Goal: Navigation & Orientation: Understand site structure

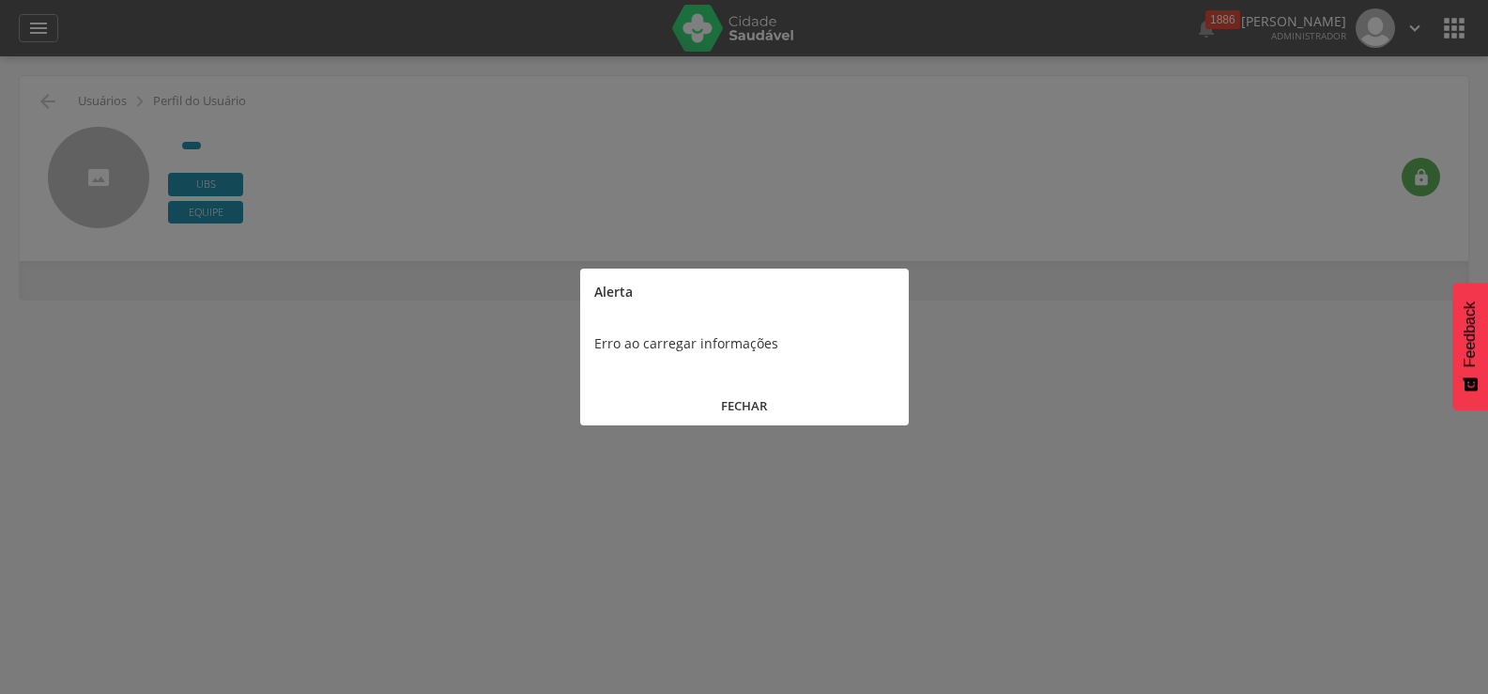
click at [742, 399] on button "FECHAR" at bounding box center [744, 406] width 329 height 40
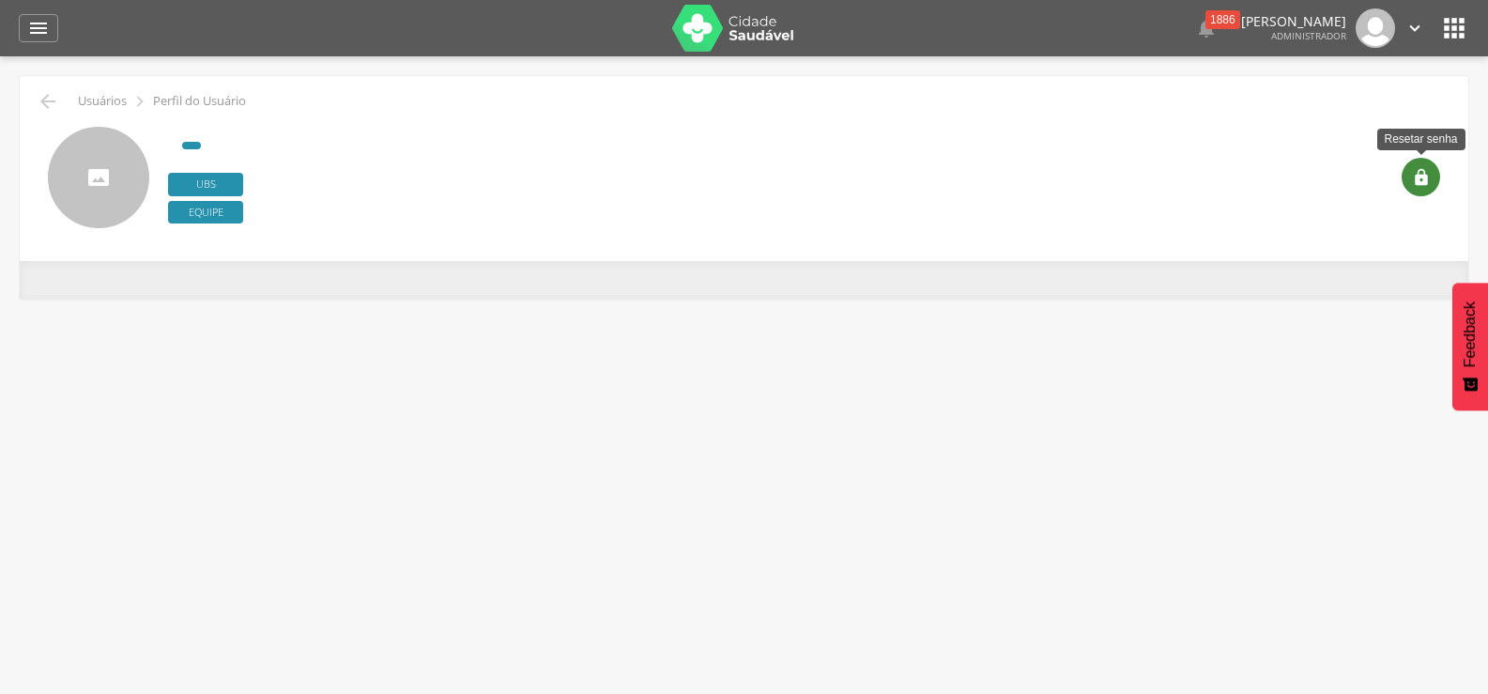
click at [1422, 172] on icon "" at bounding box center [1421, 177] width 19 height 19
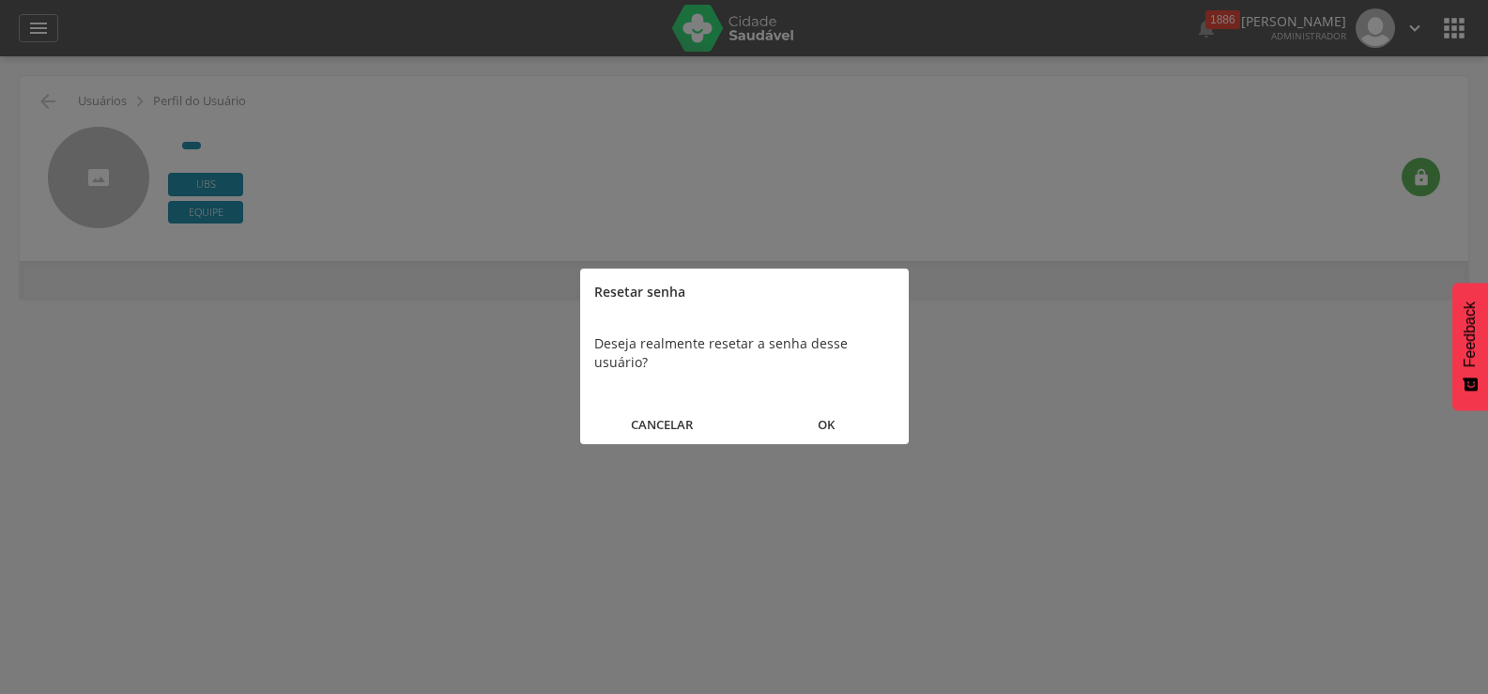
click at [828, 412] on button "OK" at bounding box center [826, 425] width 164 height 40
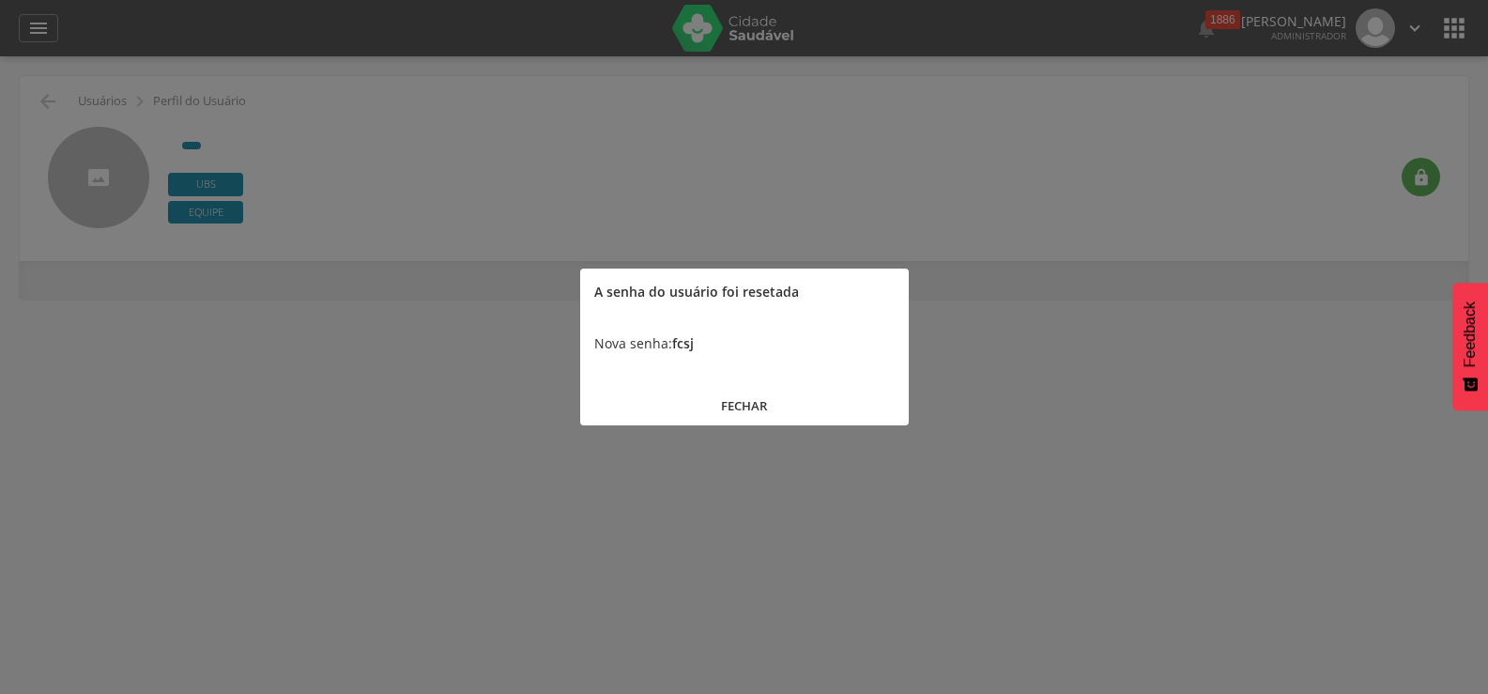
click at [748, 409] on button "FECHAR" at bounding box center [744, 406] width 329 height 40
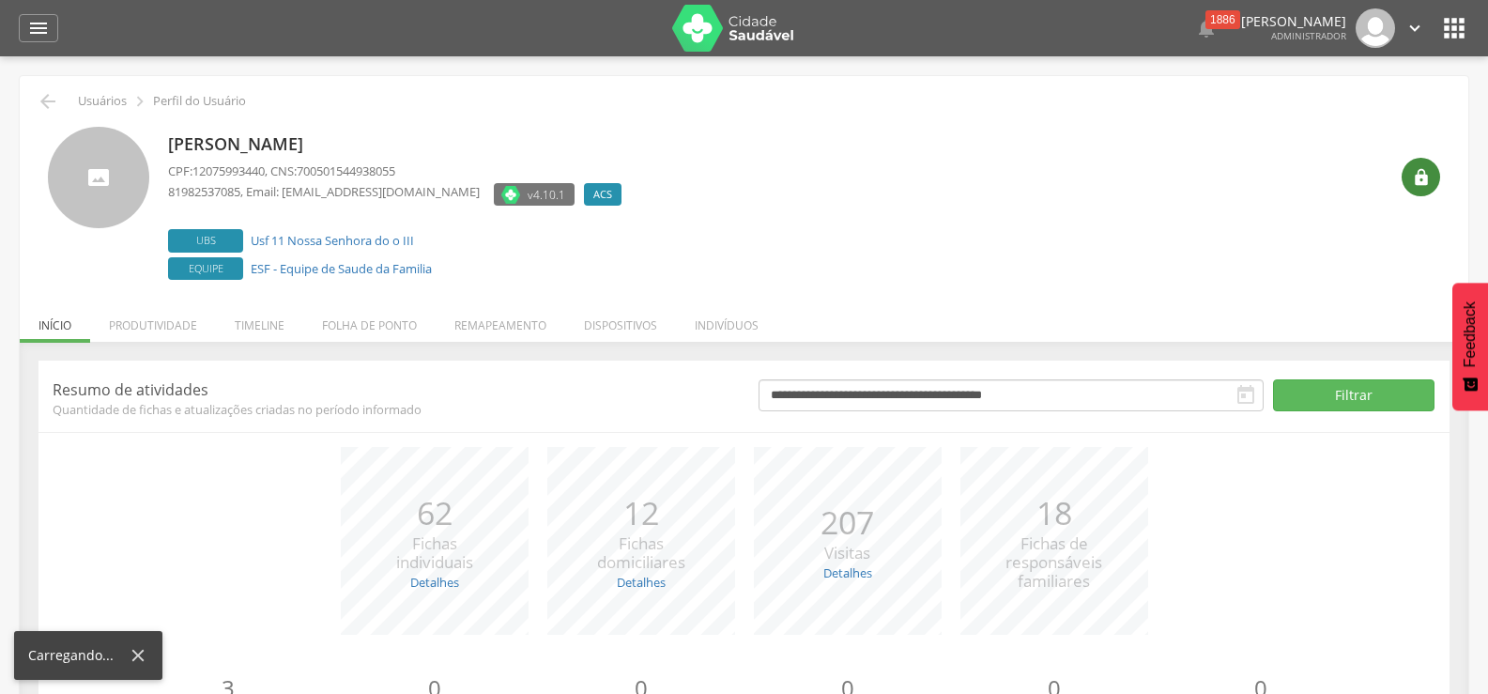
click at [1423, 180] on icon "" at bounding box center [1421, 177] width 19 height 19
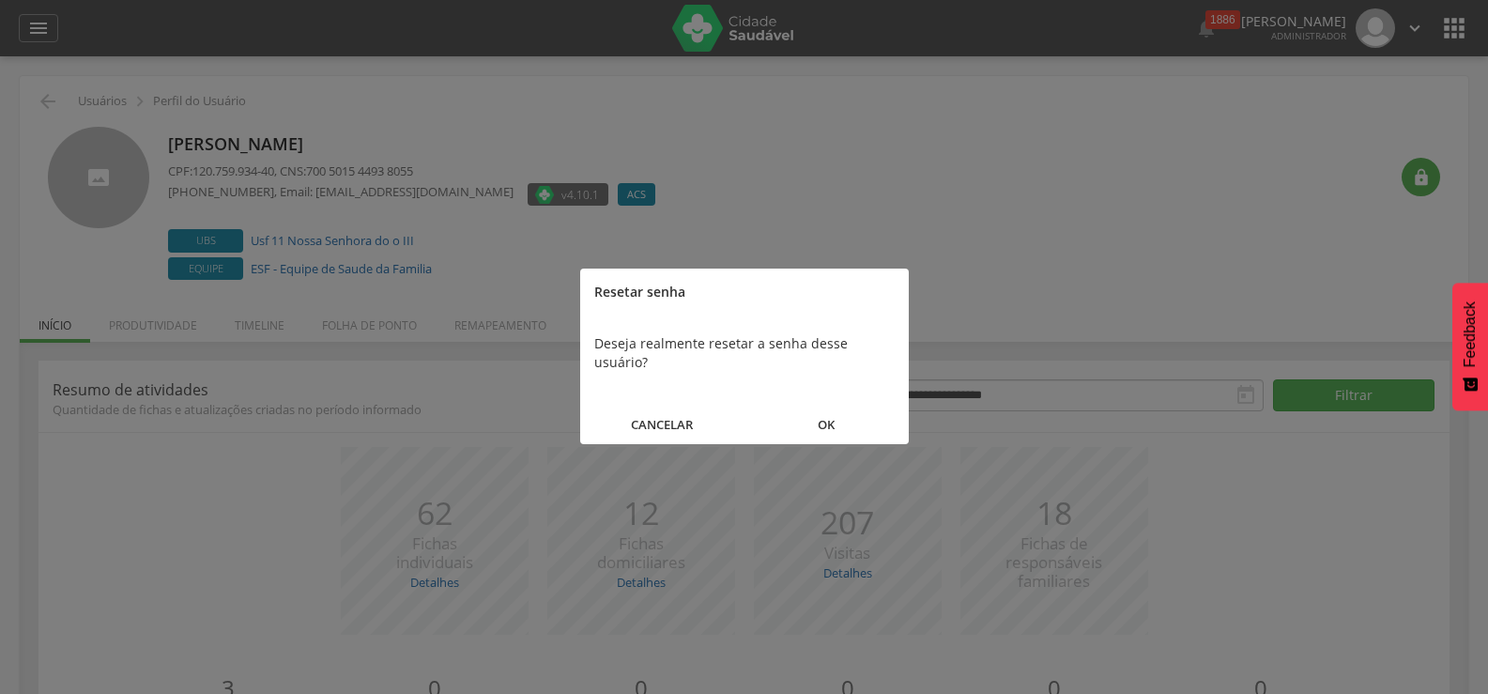
click at [663, 405] on button "CANCELAR" at bounding box center [662, 425] width 164 height 40
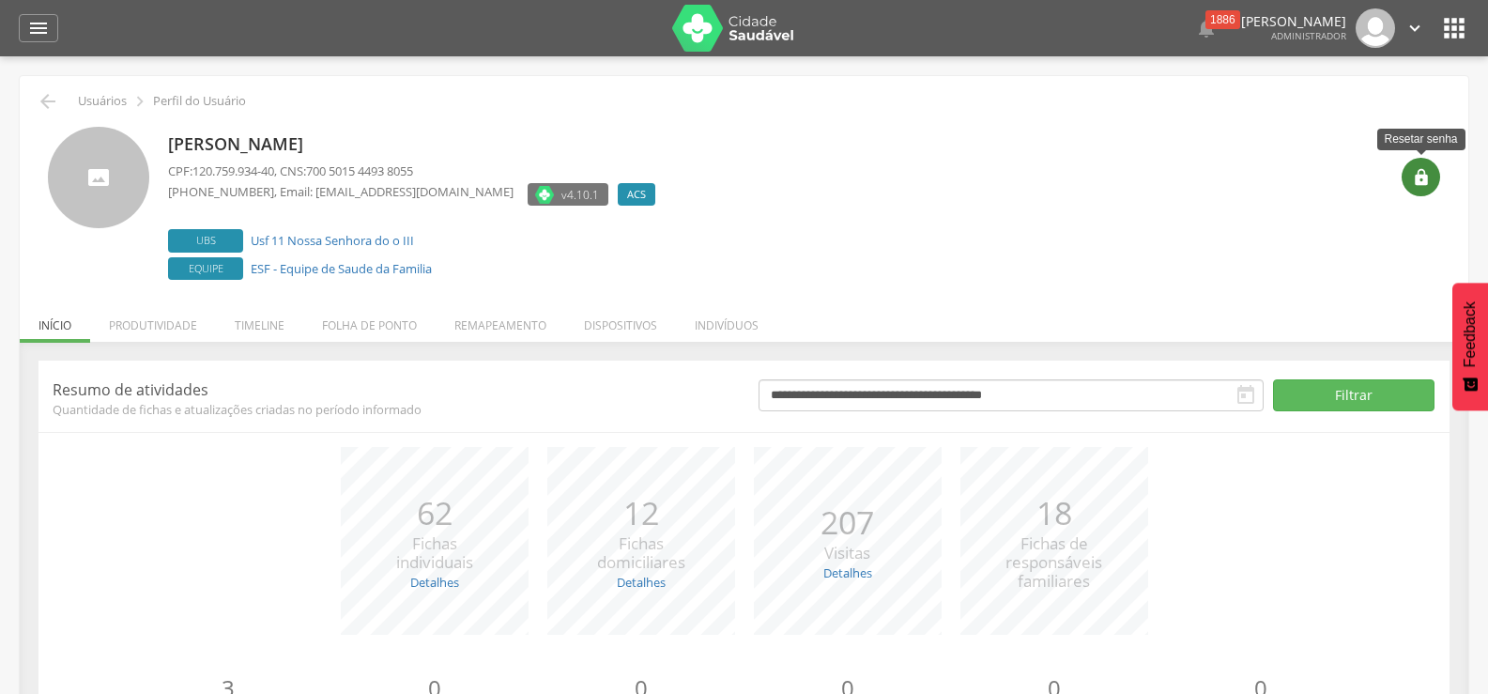
click at [1427, 166] on div "" at bounding box center [1420, 177] width 38 height 38
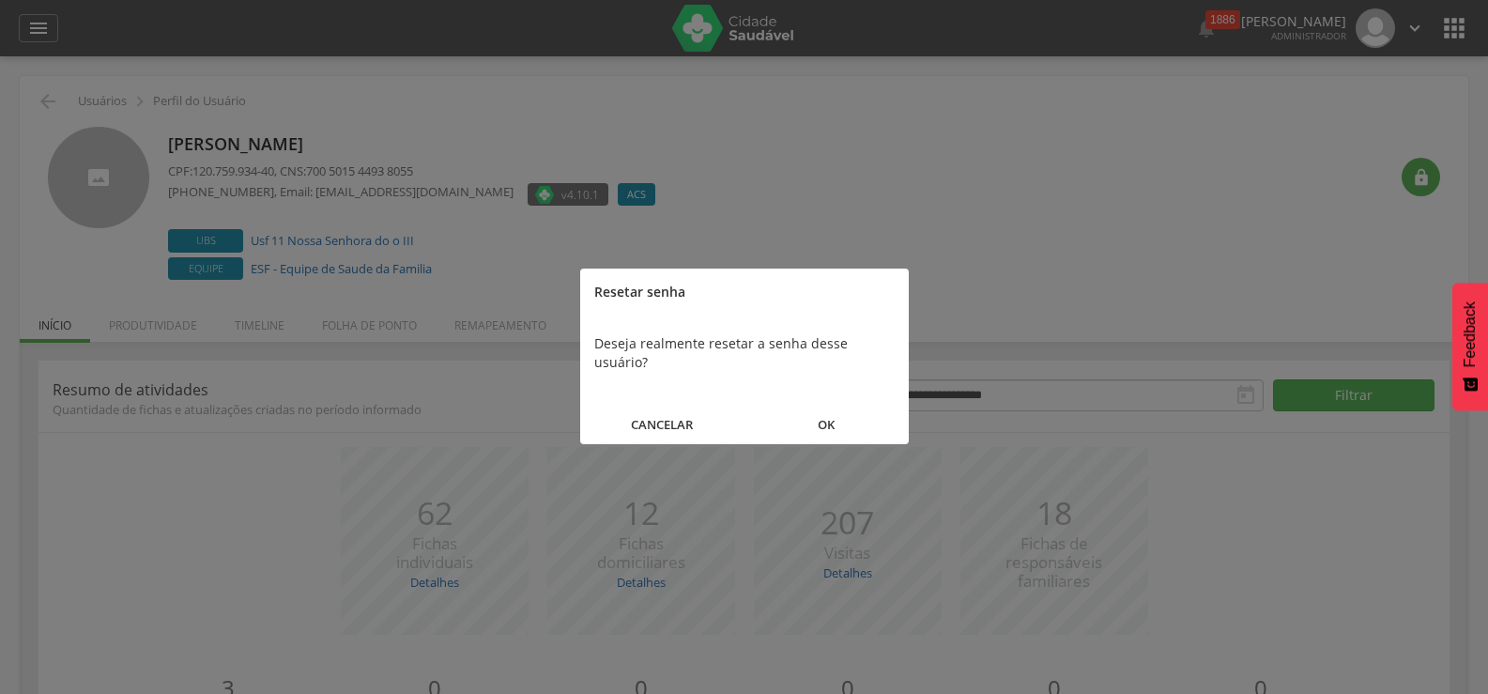
click at [829, 405] on button "OK" at bounding box center [826, 425] width 164 height 40
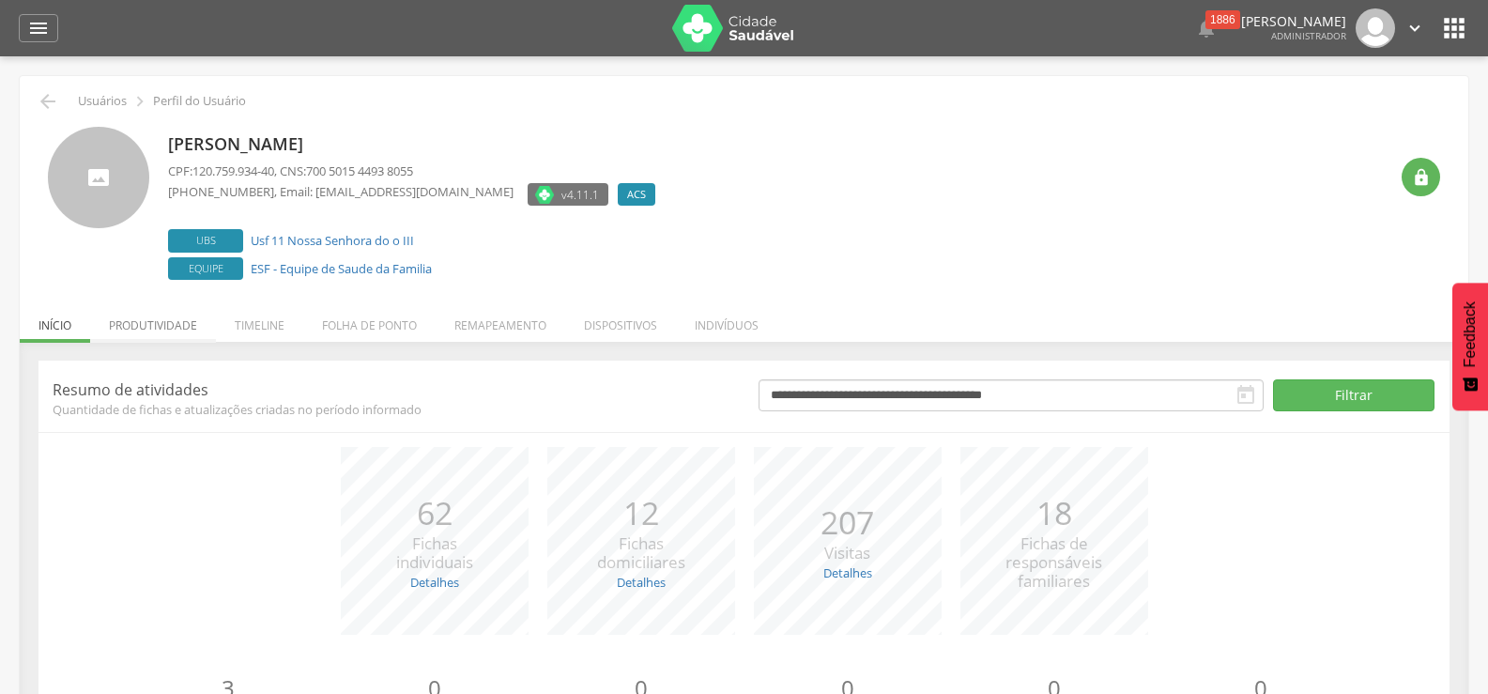
click at [180, 329] on li "Produtividade" at bounding box center [153, 320] width 126 height 44
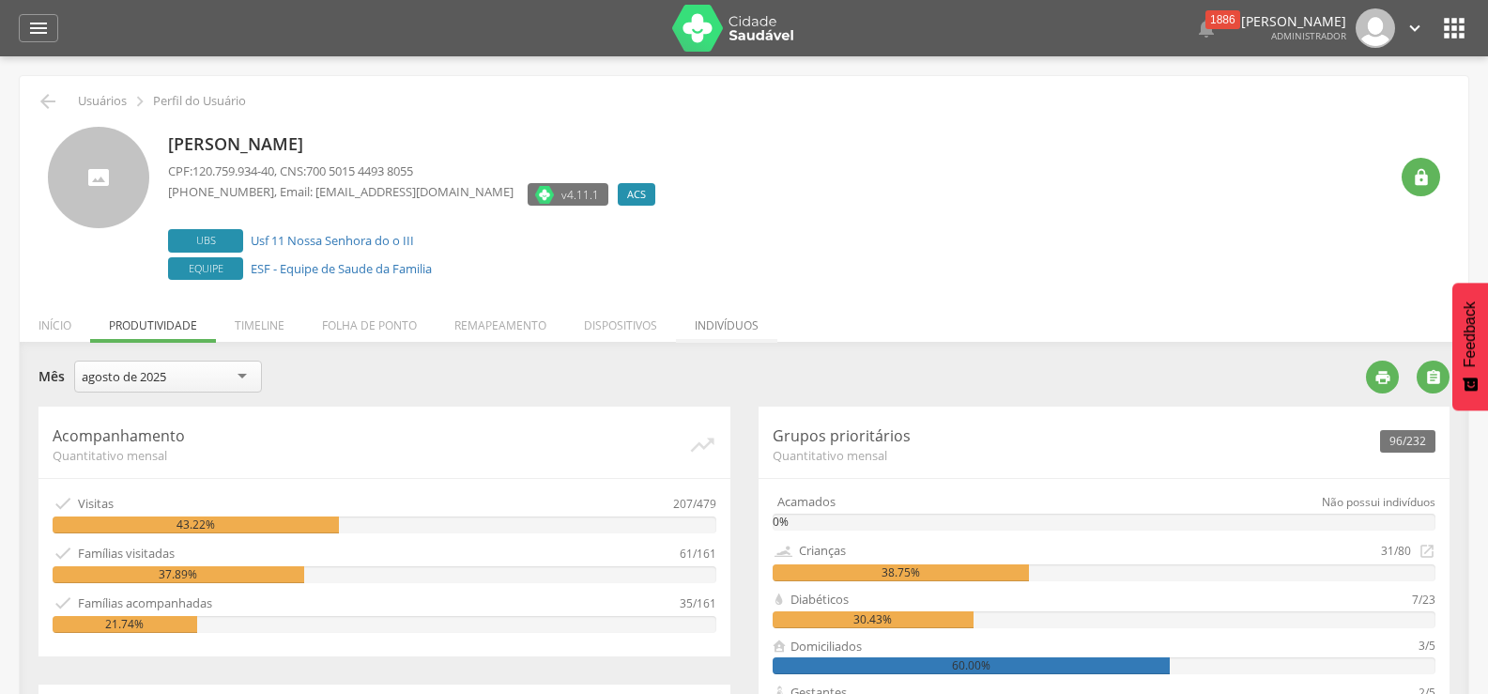
click at [710, 320] on li "Indivíduos" at bounding box center [726, 320] width 101 height 44
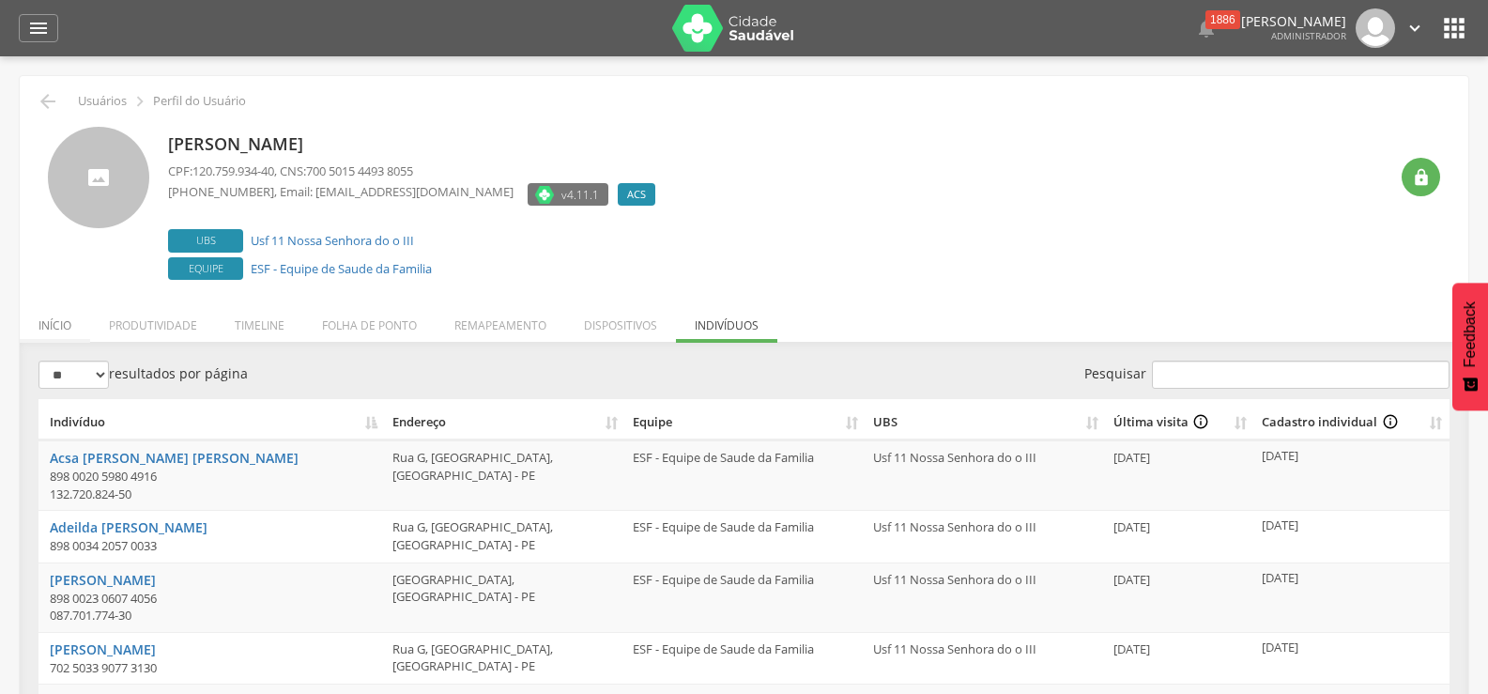
click at [43, 330] on li "Início" at bounding box center [55, 320] width 70 height 44
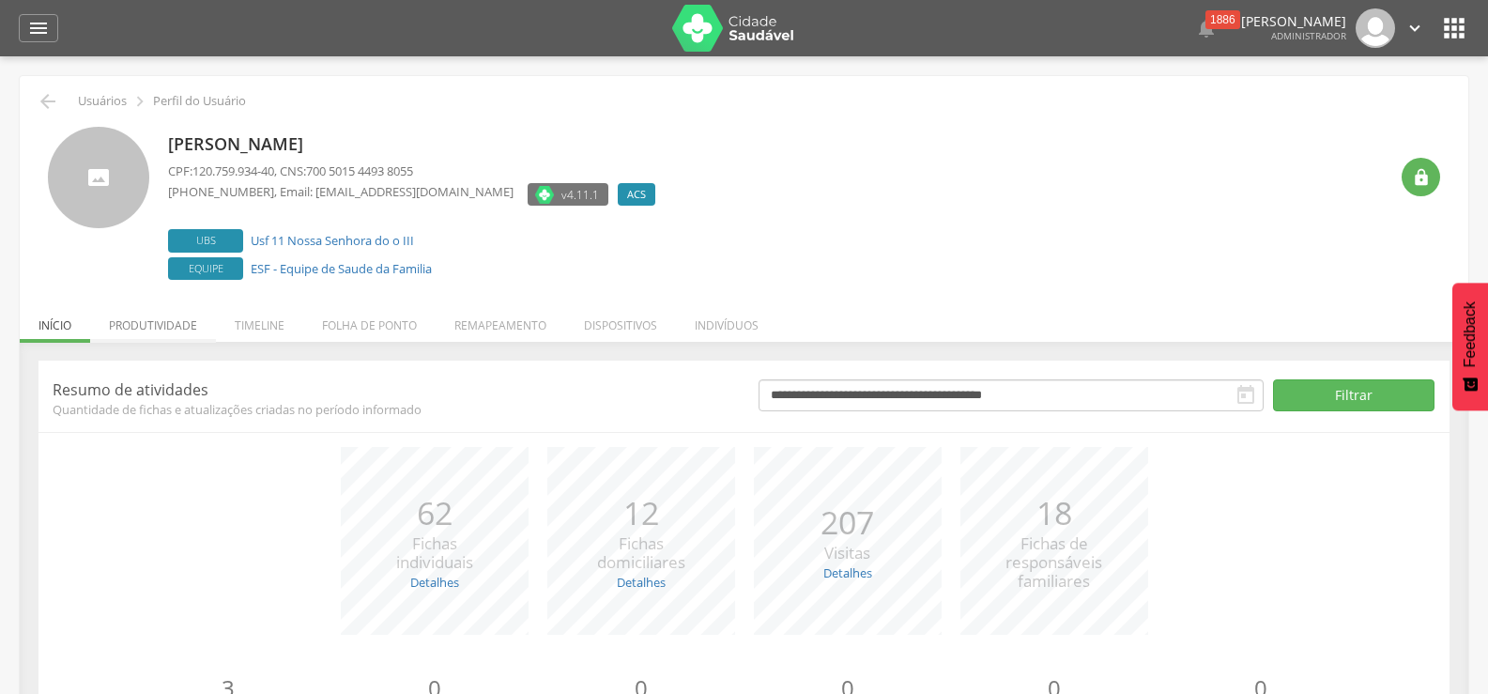
click at [136, 326] on li "Produtividade" at bounding box center [153, 320] width 126 height 44
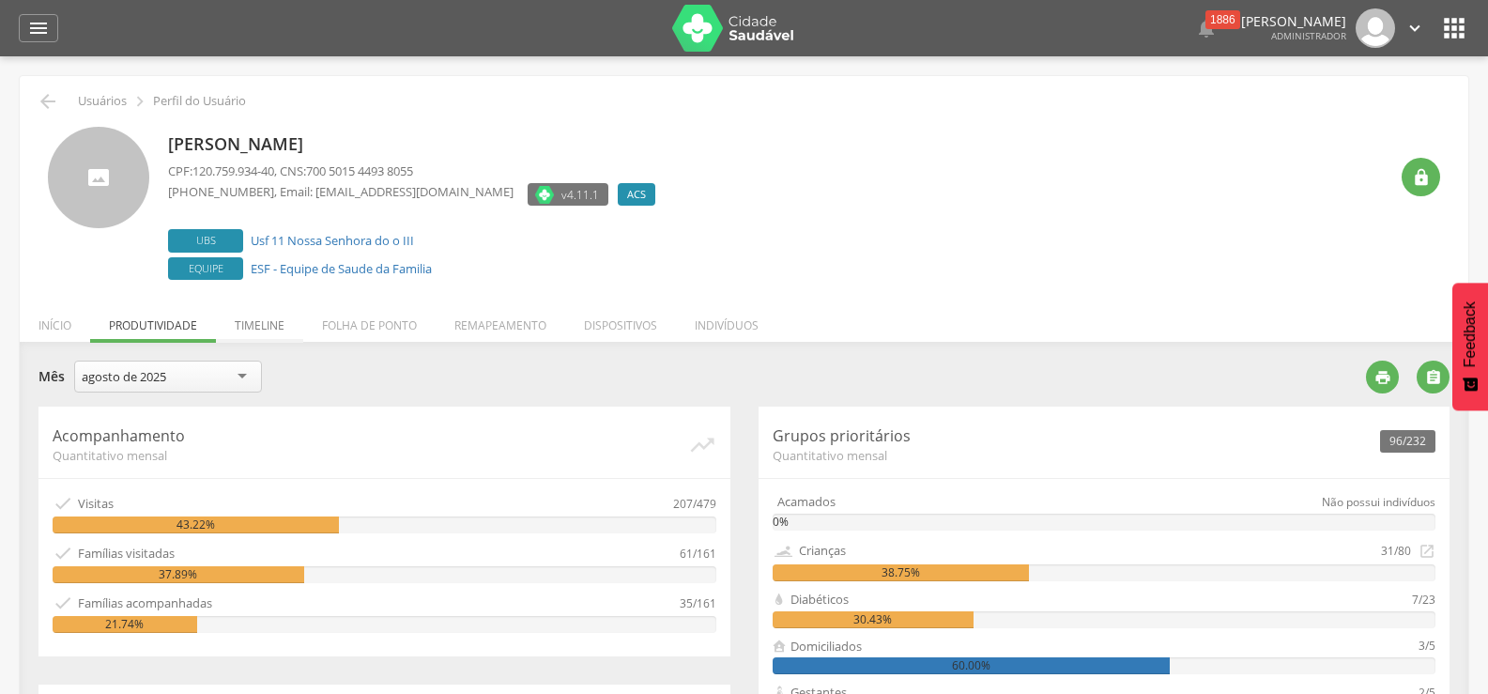
click at [251, 329] on li "Timeline" at bounding box center [259, 320] width 87 height 44
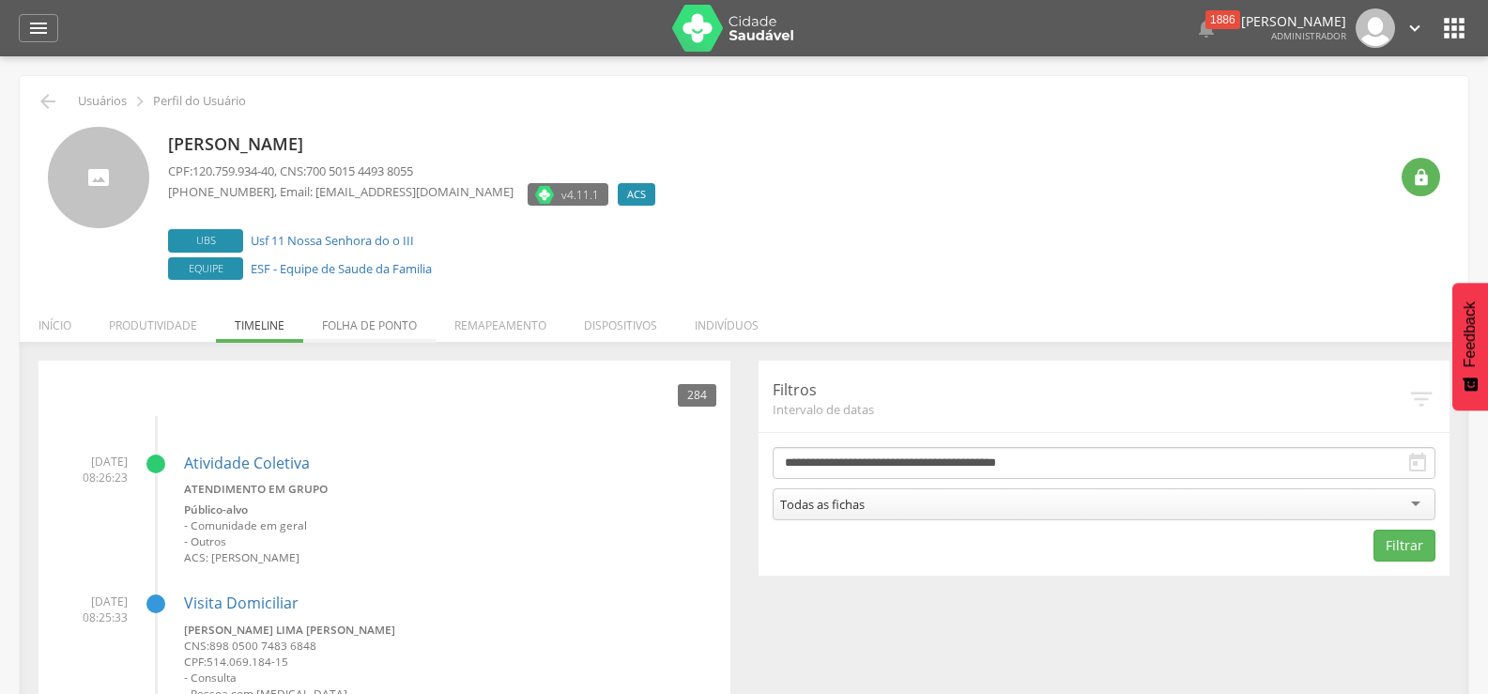
click at [393, 326] on li "Folha de ponto" at bounding box center [369, 320] width 132 height 44
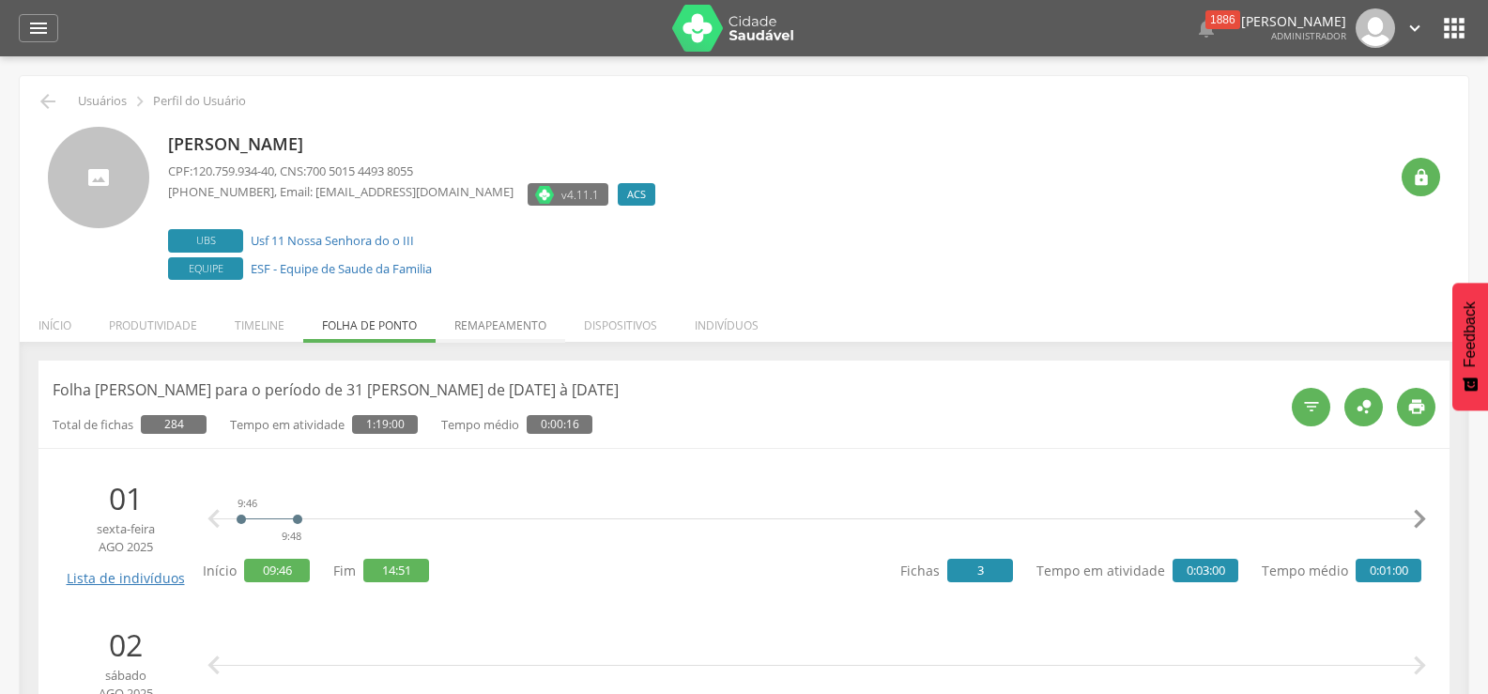
click at [504, 326] on li "Remapeamento" at bounding box center [501, 320] width 130 height 44
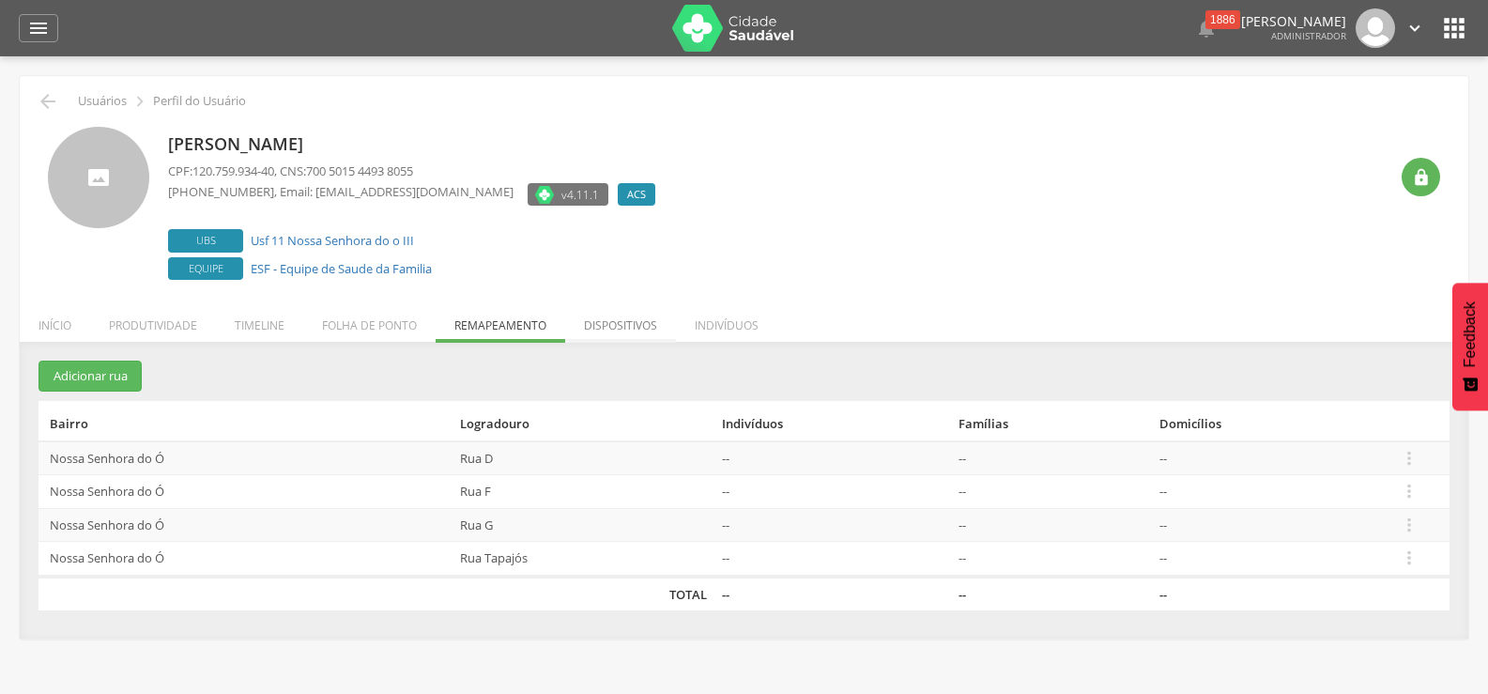
click at [623, 324] on li "Dispositivos" at bounding box center [620, 320] width 111 height 44
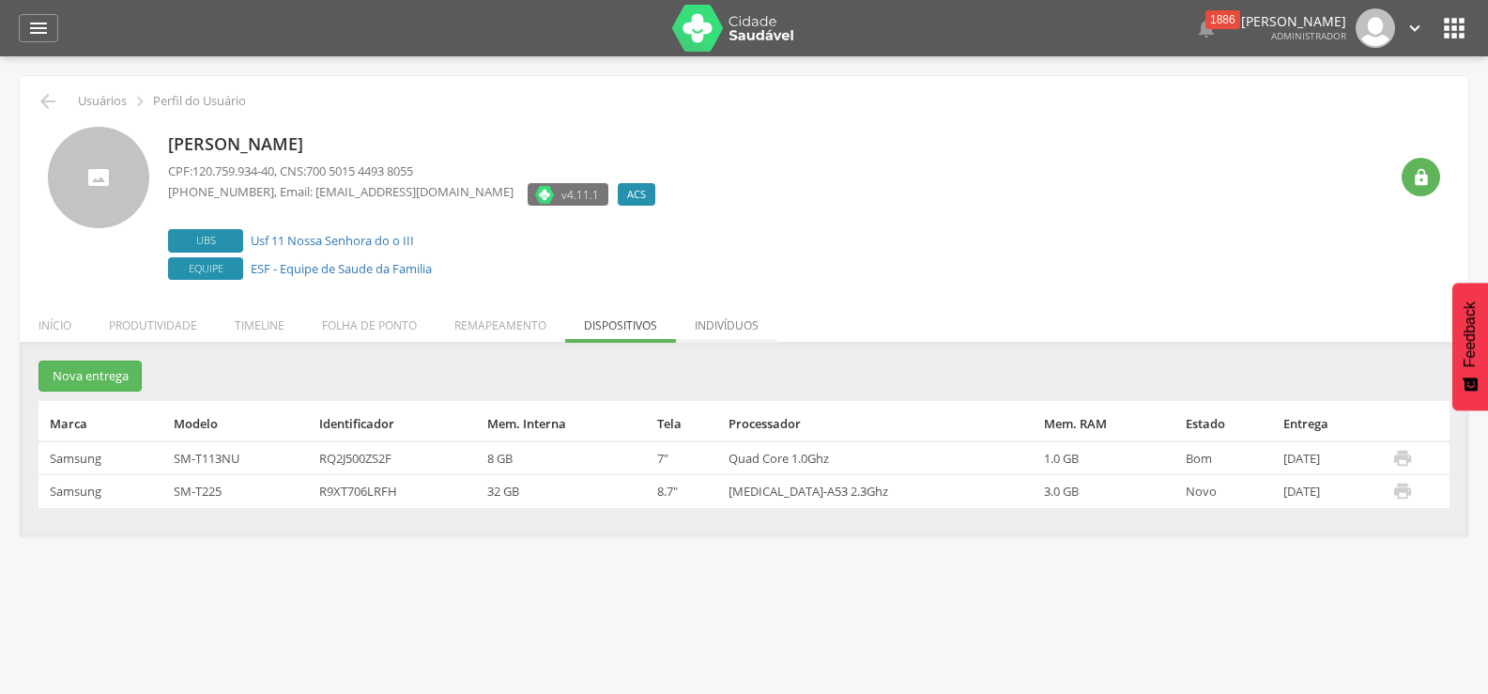
click at [706, 324] on li "Indivíduos" at bounding box center [726, 320] width 101 height 44
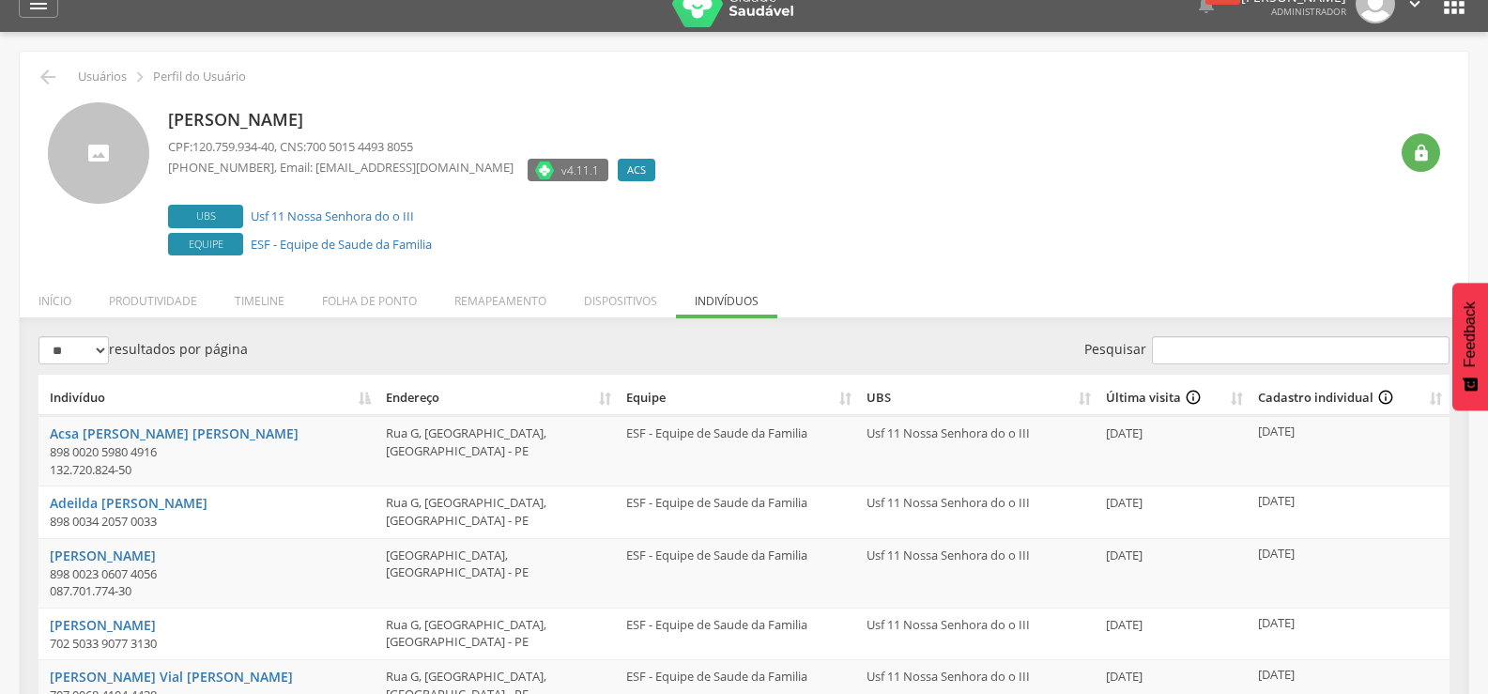
scroll to position [94, 0]
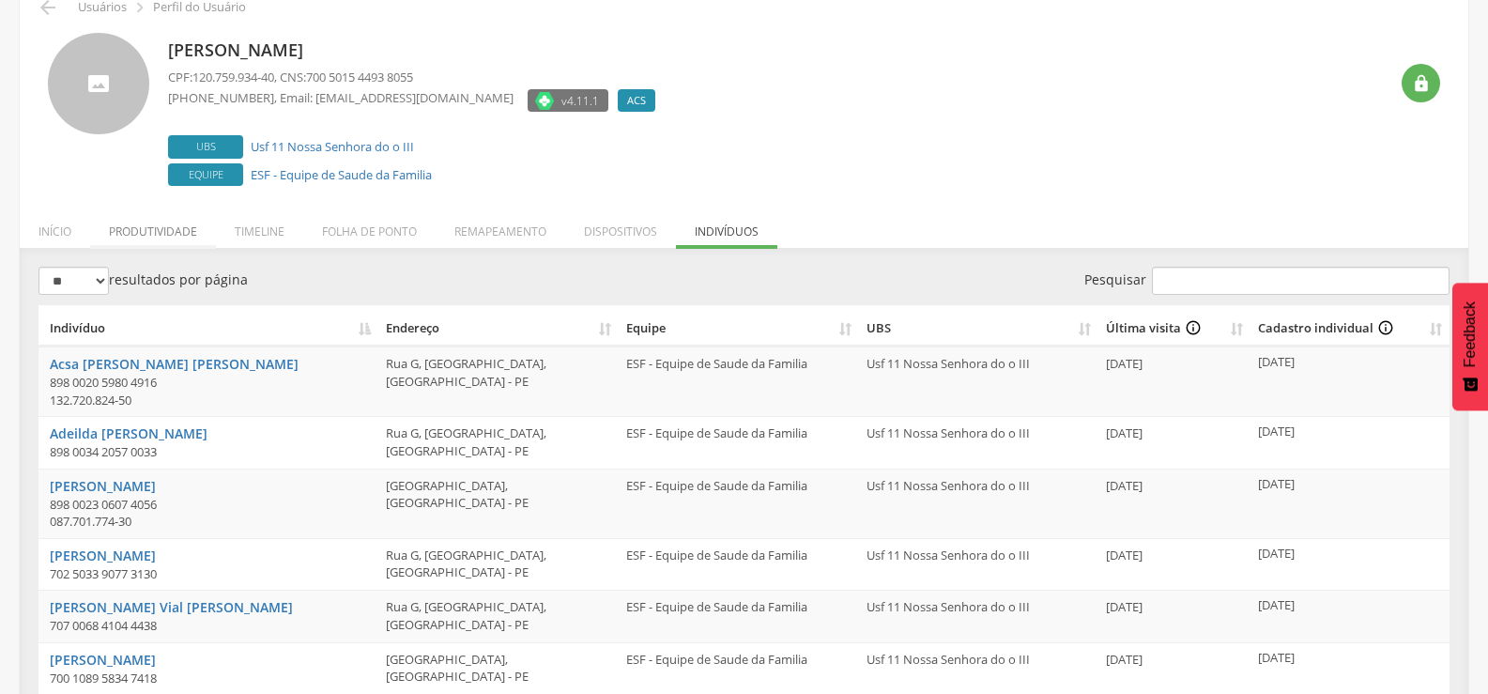
click at [173, 232] on li "Produtividade" at bounding box center [153, 227] width 126 height 44
